Goal: Information Seeking & Learning: Learn about a topic

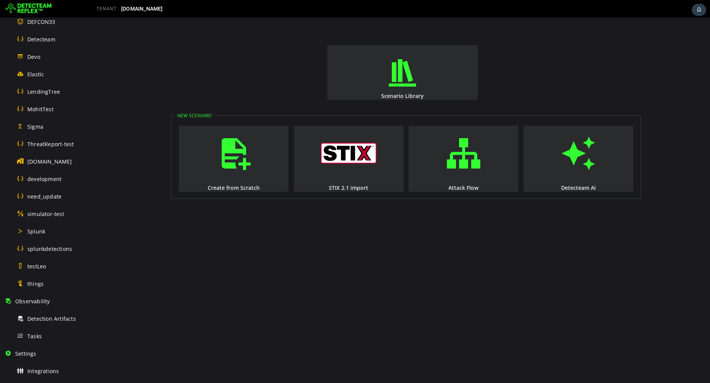
scroll to position [312, 0]
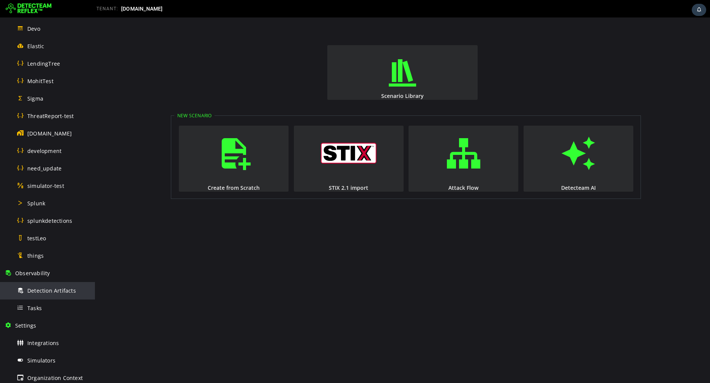
click at [40, 297] on div "Detection Artifacts" at bounding box center [54, 290] width 74 height 17
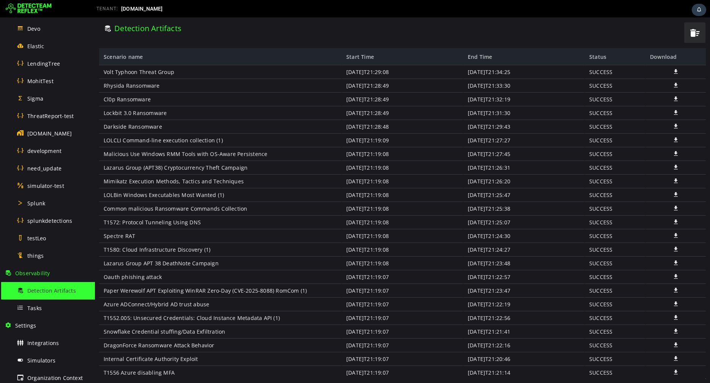
drag, startPoint x: 523, startPoint y: 73, endPoint x: 343, endPoint y: 76, distance: 180.4
click at [343, 76] on div "Volt Typhoon Threat Group Rhysida Ransomware Cl0p Ransomware Lockbit 3.0 Ransom…" at bounding box center [402, 222] width 607 height 314
click at [350, 77] on div "[DATE]T21:29:08" at bounding box center [403, 72] width 122 height 14
drag, startPoint x: 346, startPoint y: 70, endPoint x: 528, endPoint y: 70, distance: 181.2
click at [528, 70] on div "Volt Typhoon Threat Group Rhysida Ransomware Cl0p Ransomware Lockbit 3.0 Ransom…" at bounding box center [402, 222] width 607 height 314
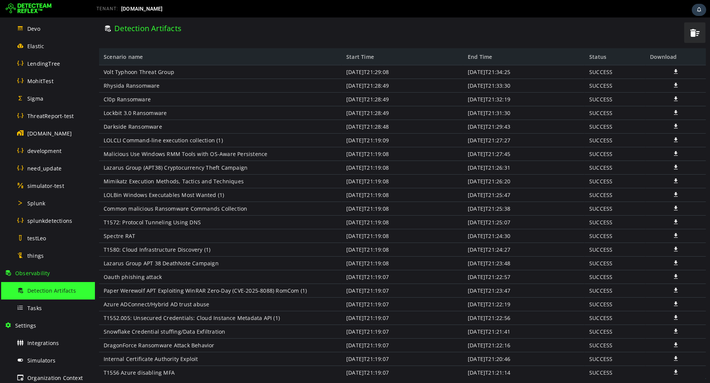
click at [521, 72] on div "[DATE]T21:34:25" at bounding box center [524, 72] width 122 height 14
click at [512, 72] on div "[DATE]T21:34:25" at bounding box center [524, 72] width 122 height 14
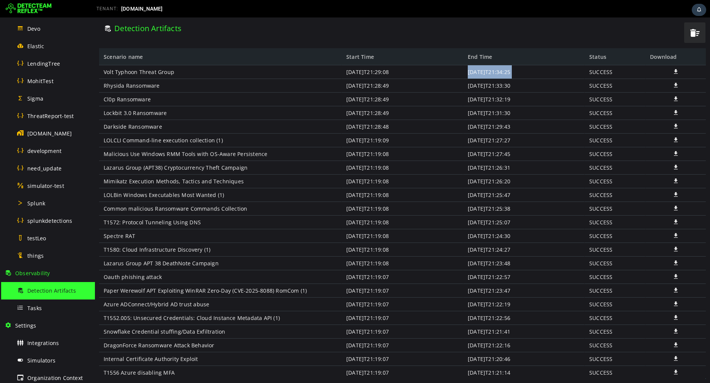
click at [501, 72] on div "[DATE]T21:34:25" at bounding box center [524, 72] width 122 height 14
